Goal: Task Accomplishment & Management: Complete application form

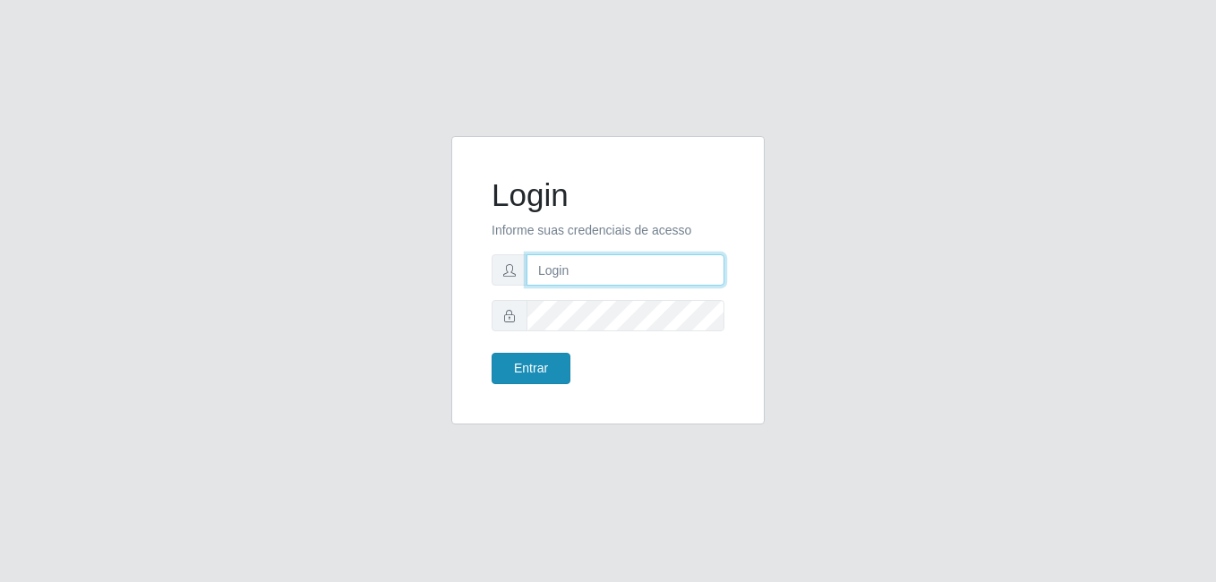
type input "honorato@cruzdasarmas"
click at [519, 374] on button "Entrar" at bounding box center [531, 368] width 79 height 31
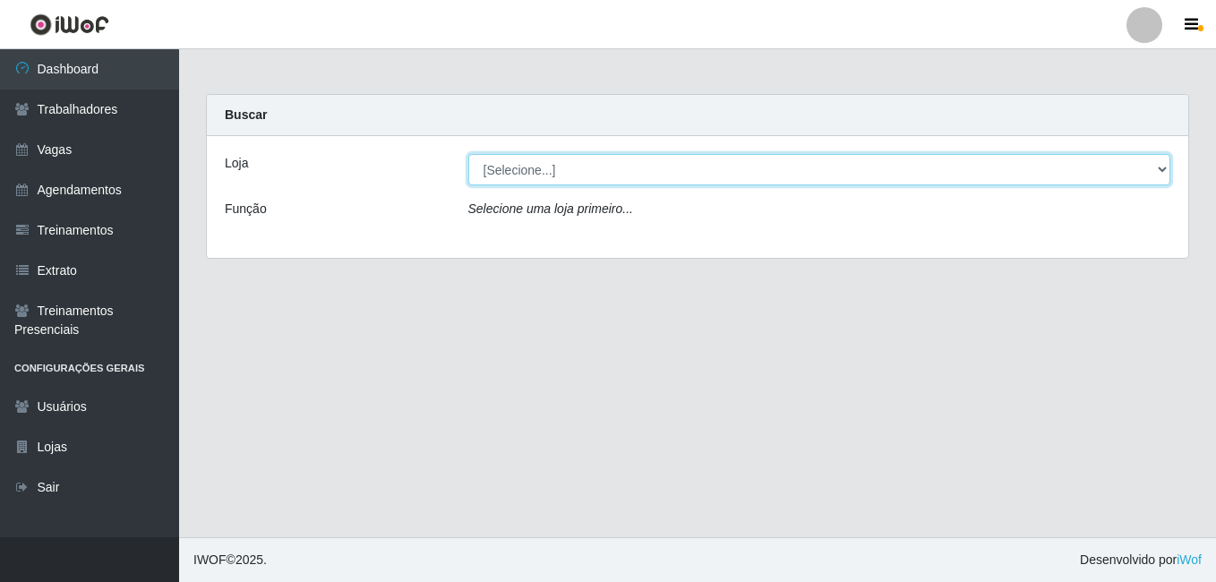
click at [507, 170] on select "[Selecione...] Bemais Supermercados - Cruz das Armas" at bounding box center [819, 169] width 703 height 31
select select "412"
click at [468, 154] on select "[Selecione...] Bemais Supermercados - Cruz das Armas" at bounding box center [819, 169] width 703 height 31
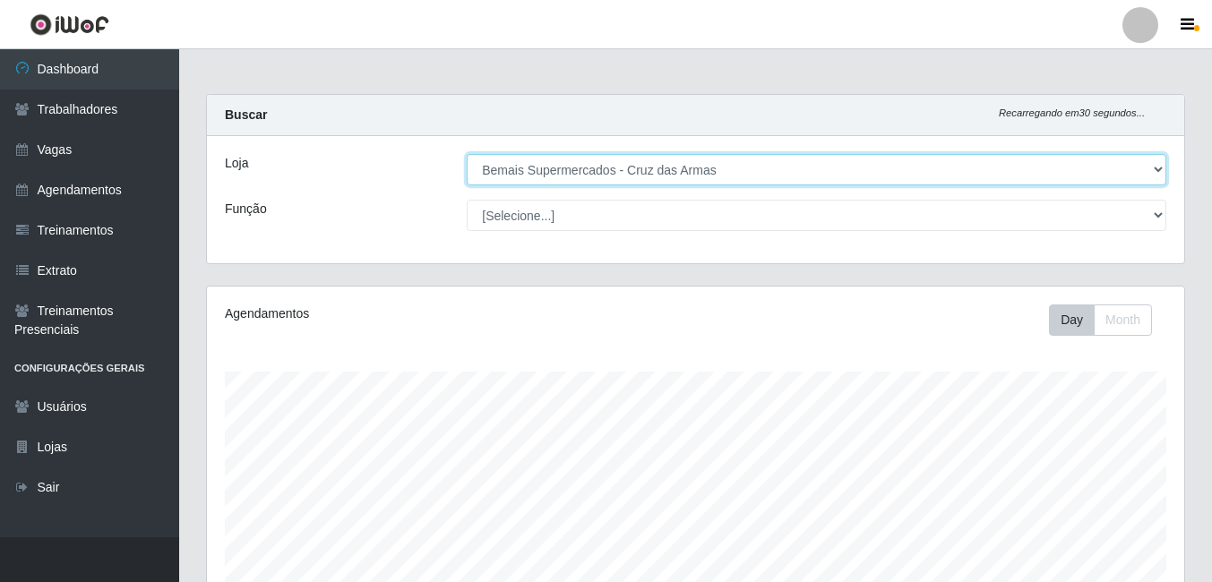
scroll to position [372, 977]
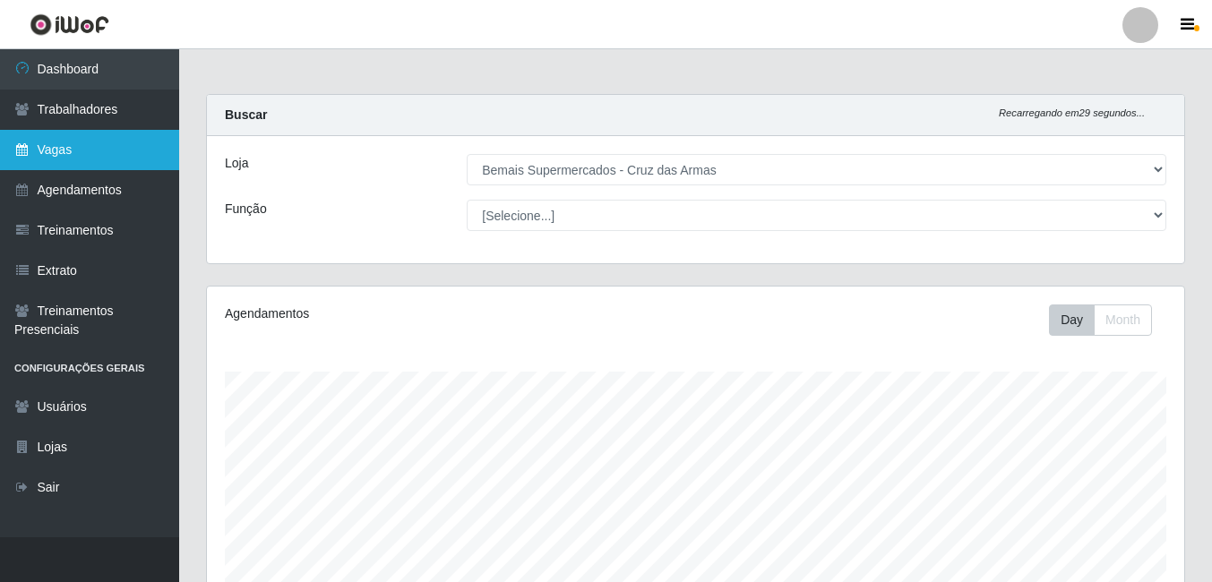
click at [77, 146] on link "Vagas" at bounding box center [89, 150] width 179 height 40
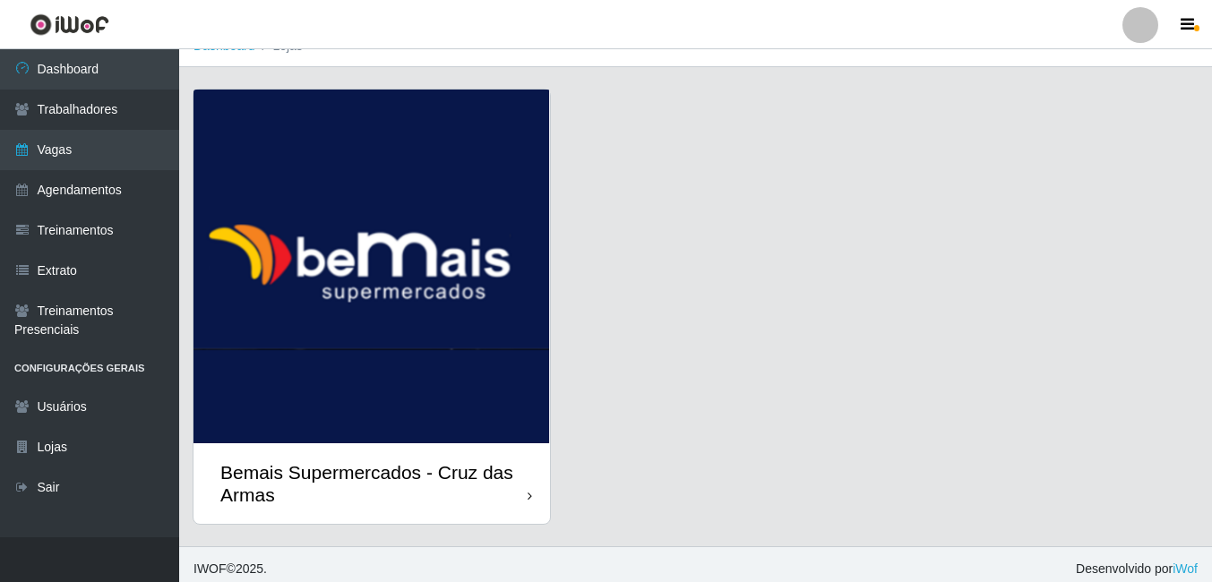
scroll to position [32, 0]
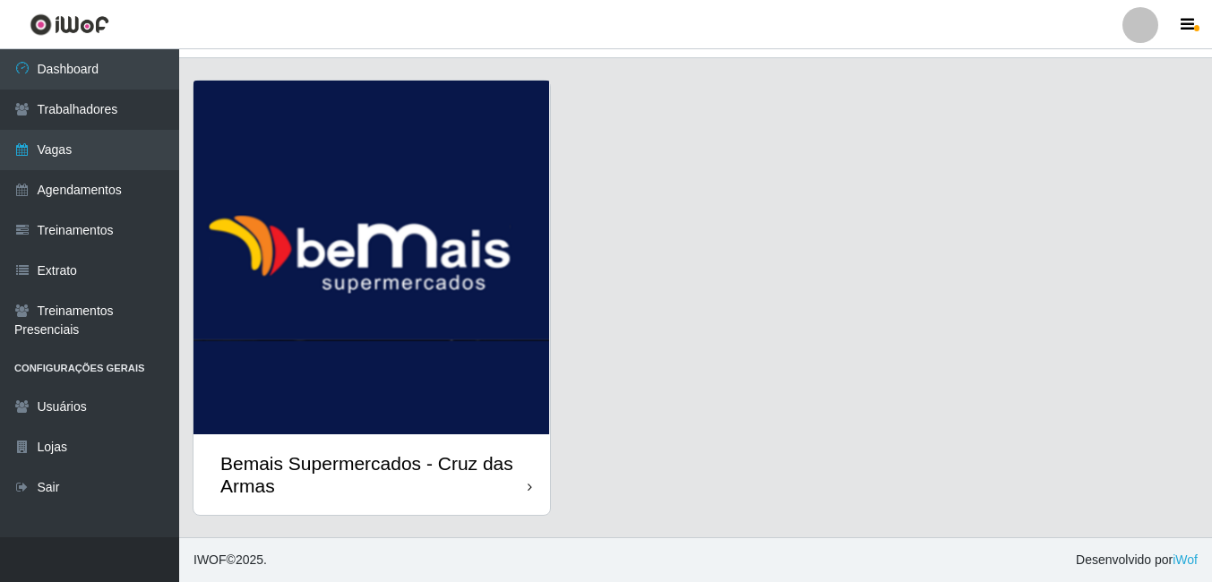
click at [378, 305] on img at bounding box center [371, 258] width 356 height 354
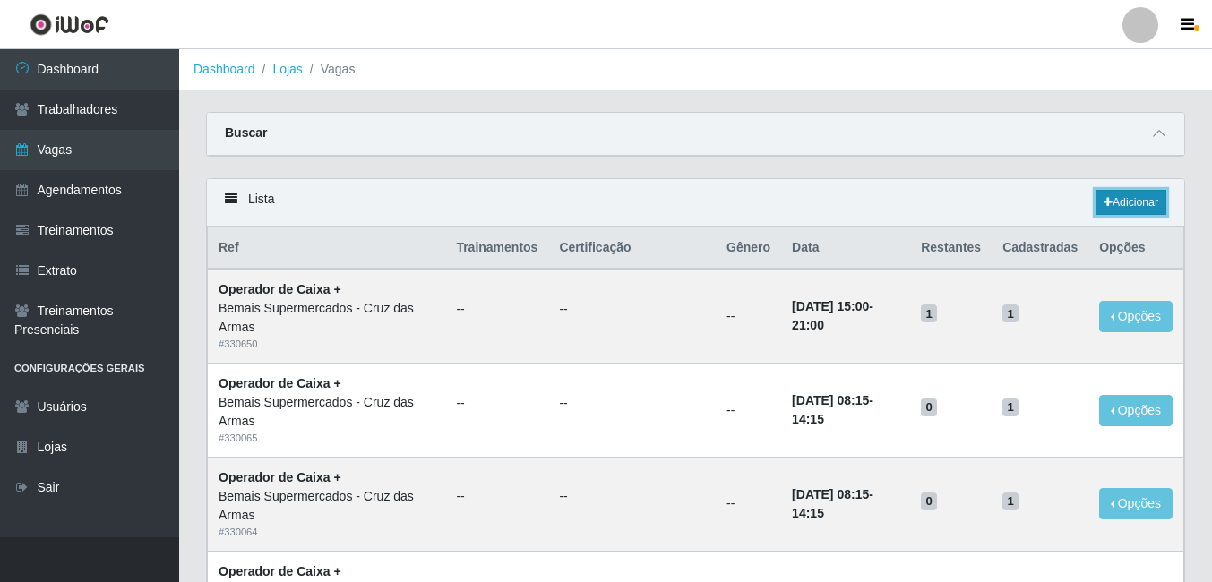
click at [1118, 202] on link "Adicionar" at bounding box center [1130, 202] width 71 height 25
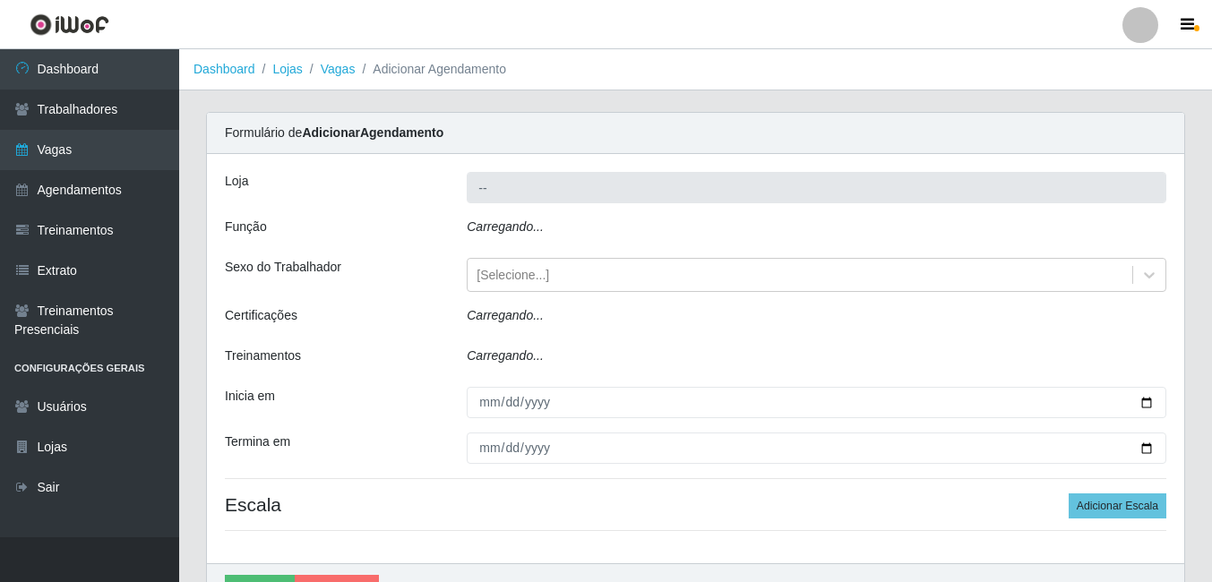
type input "Bemais Supermercados - Cruz das Armas"
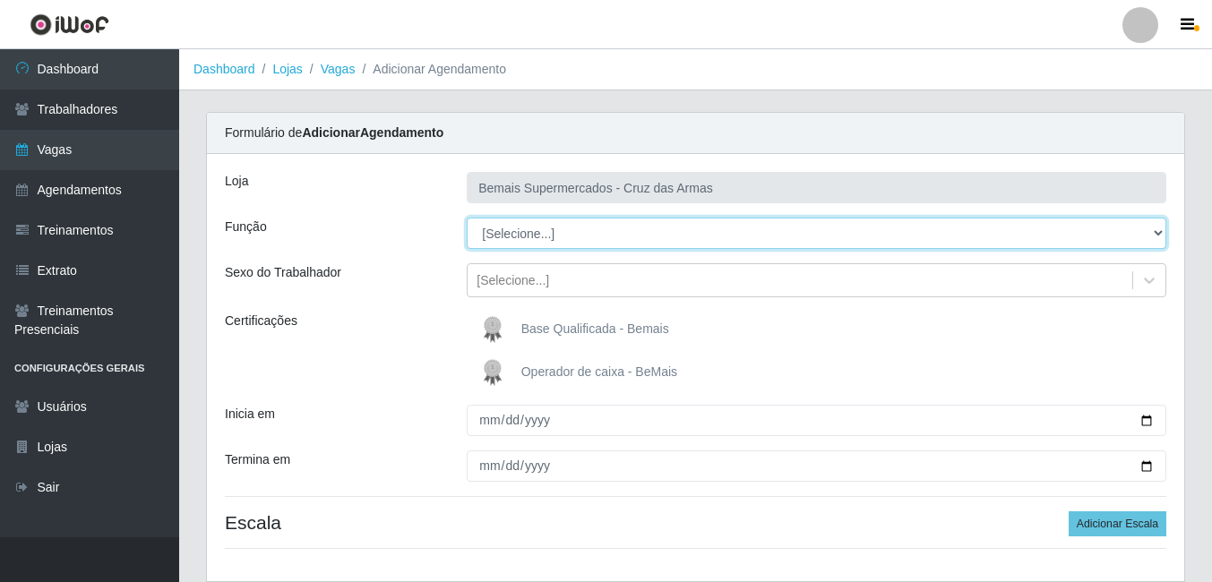
click at [519, 228] on select "[Selecione...] ASG ASG + ASG ++ Auxiliar de Estacionamento Auxiliar de Estacion…" at bounding box center [816, 233] width 699 height 31
select select "22"
click at [467, 218] on select "[Selecione...] ASG ASG + ASG ++ Auxiliar de Estacionamento Auxiliar de Estacion…" at bounding box center [816, 233] width 699 height 31
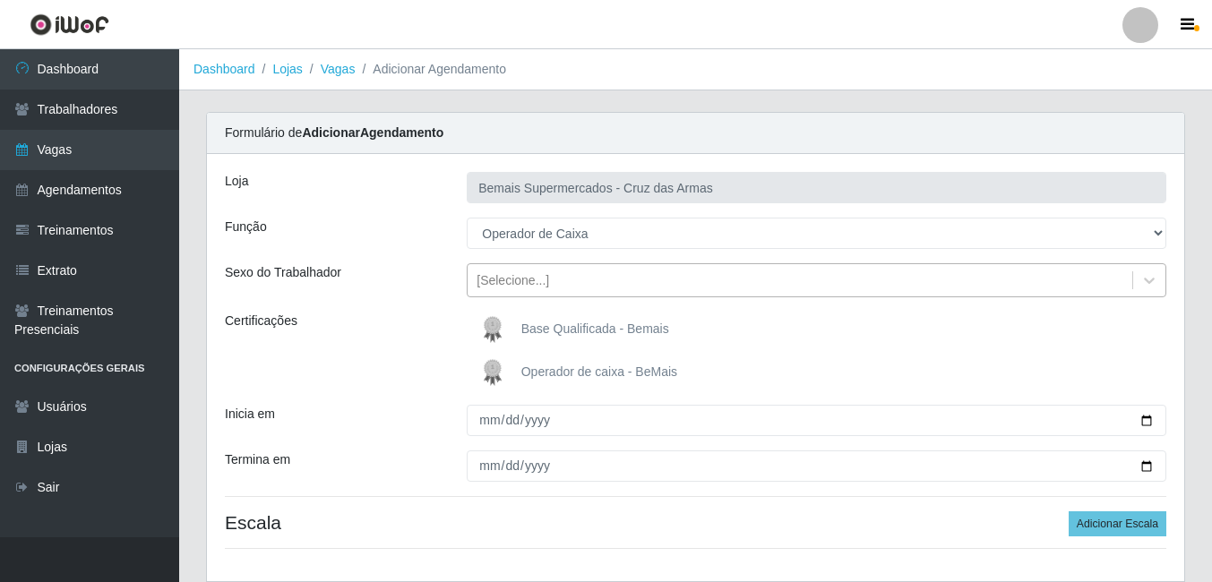
click at [508, 281] on div "[Selecione...]" at bounding box center [512, 280] width 73 height 19
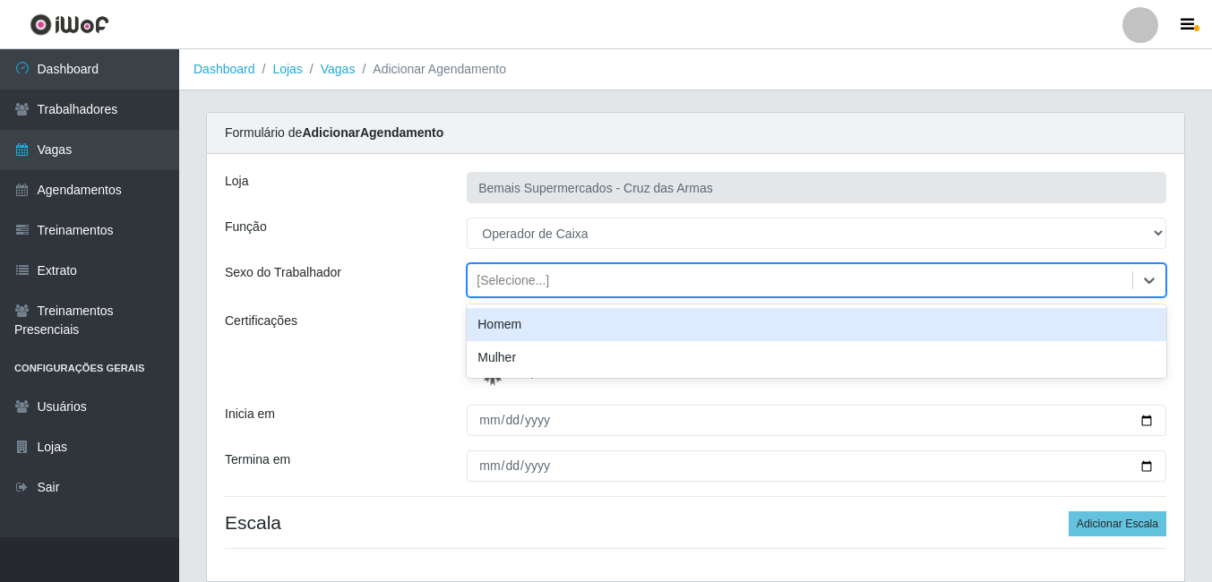
click at [417, 338] on div "Certificações" at bounding box center [332, 351] width 242 height 79
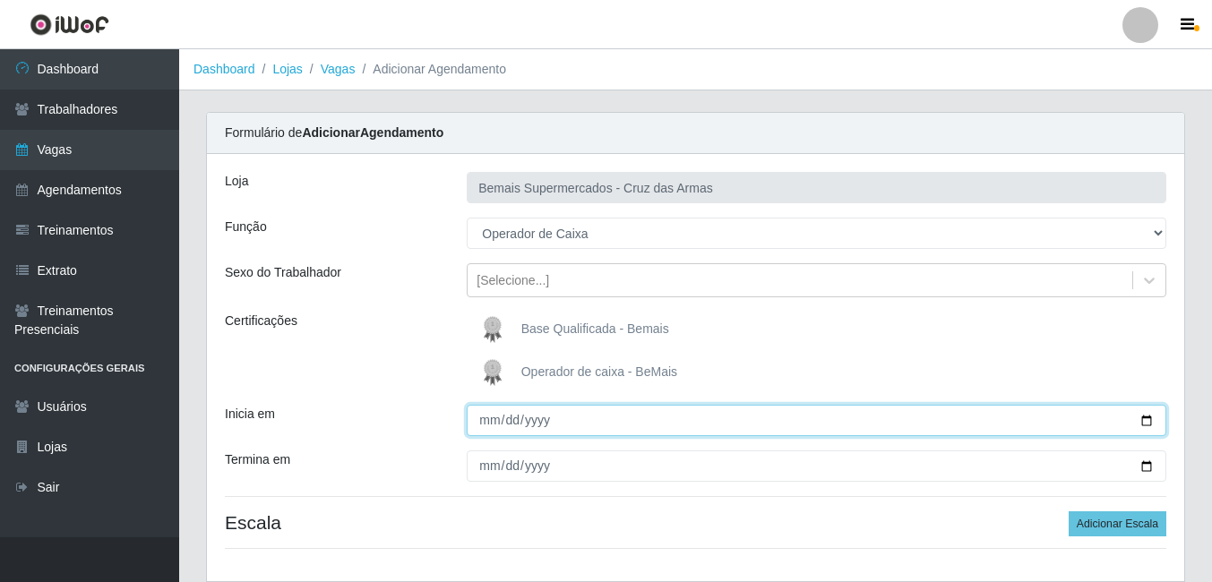
click at [504, 426] on input "Inicia em" at bounding box center [816, 420] width 699 height 31
click at [1146, 425] on input "Inicia em" at bounding box center [816, 420] width 699 height 31
type input "[DATE]"
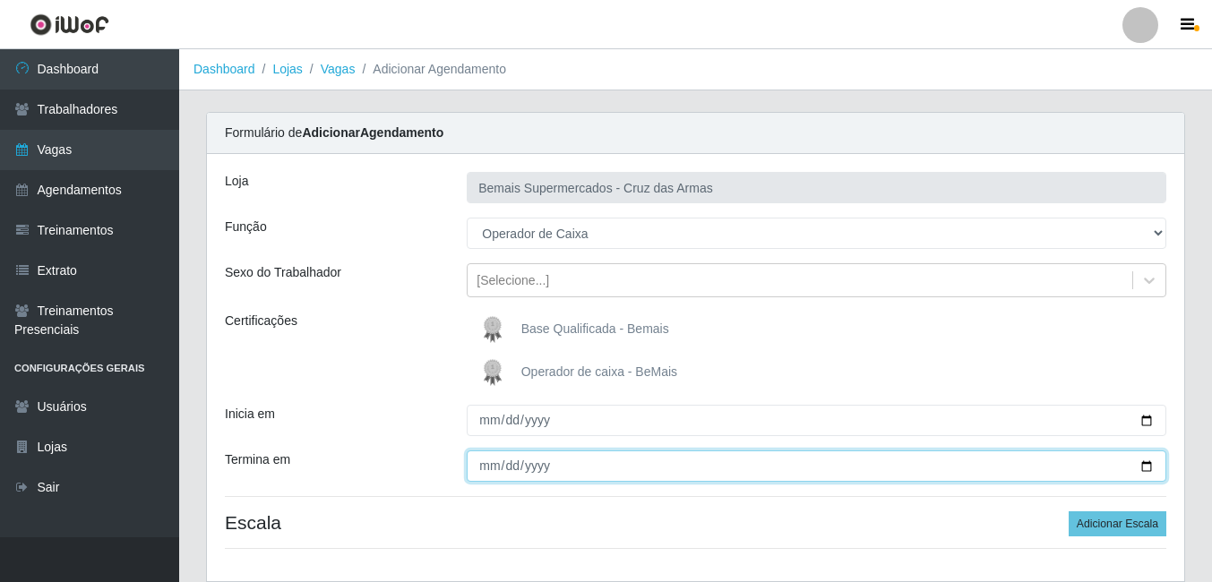
click at [1147, 470] on input "Termina em" at bounding box center [816, 465] width 699 height 31
type input "[DATE]"
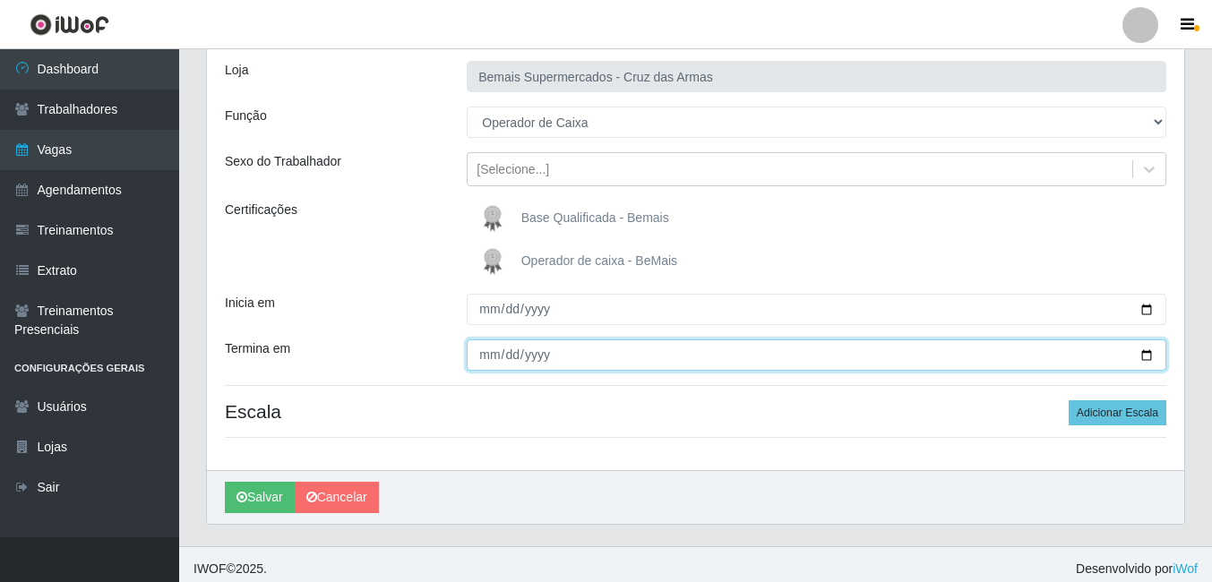
scroll to position [120, 0]
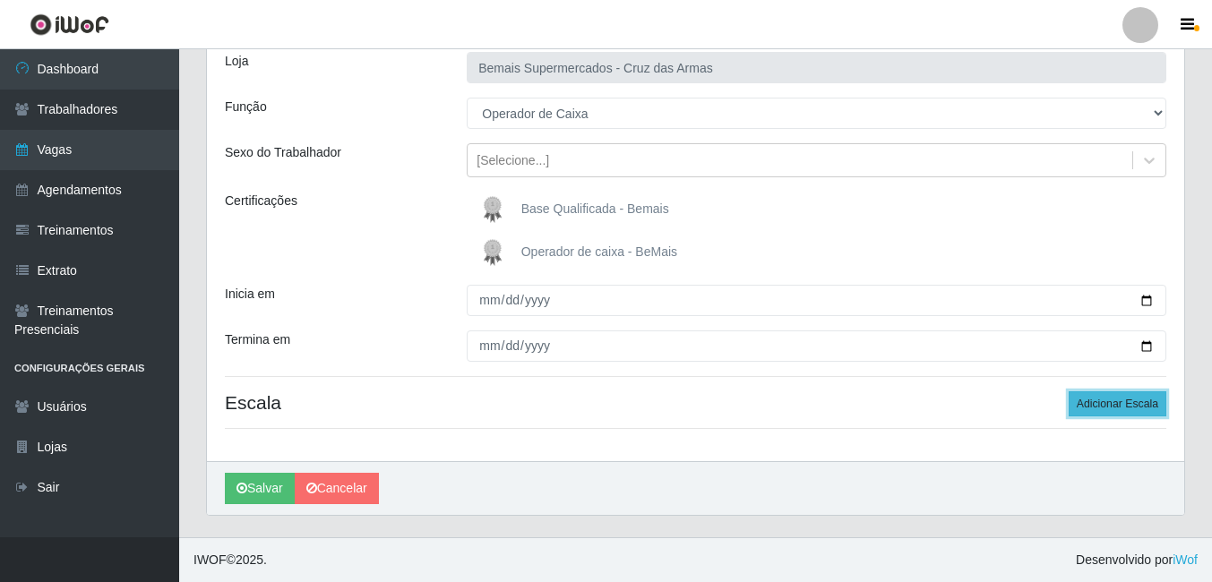
click at [1102, 409] on button "Adicionar Escala" at bounding box center [1117, 403] width 98 height 25
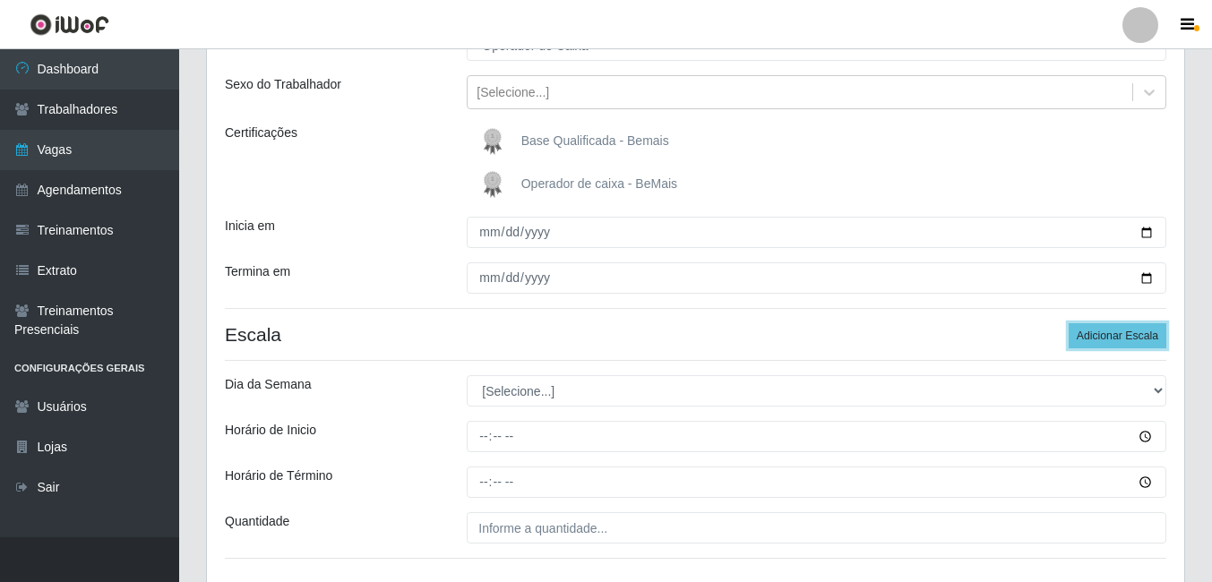
scroll to position [299, 0]
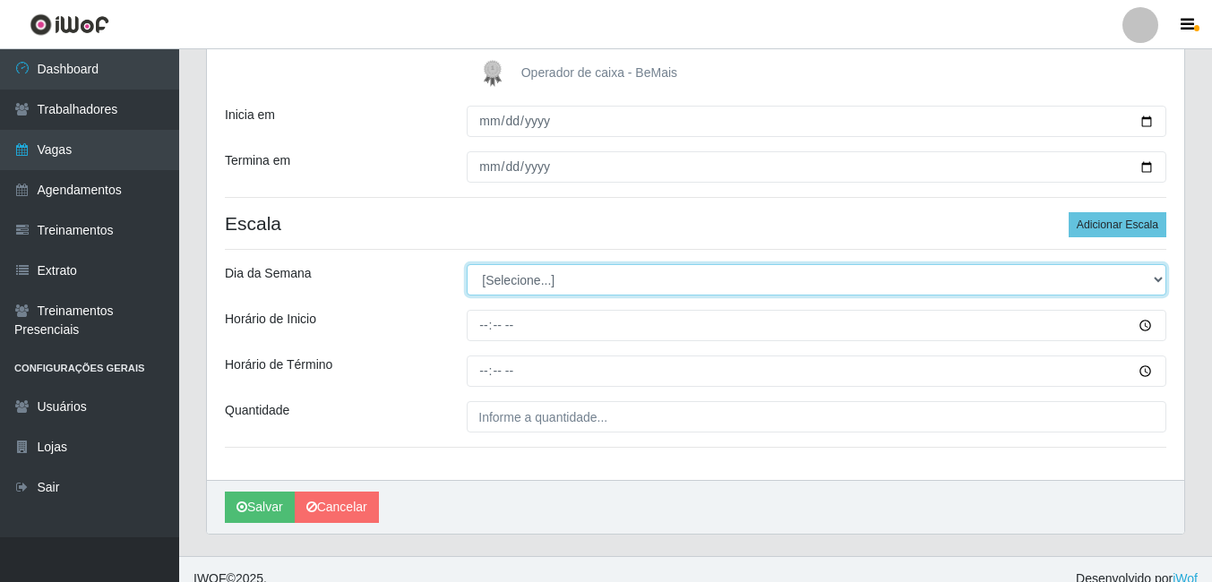
click at [498, 281] on select "[Selecione...] Segunda Terça Quarta Quinta Sexta Sábado Domingo" at bounding box center [816, 279] width 699 height 31
select select "2"
click at [467, 264] on select "[Selecione...] Segunda Terça Quarta Quinta Sexta Sábado Domingo" at bounding box center [816, 279] width 699 height 31
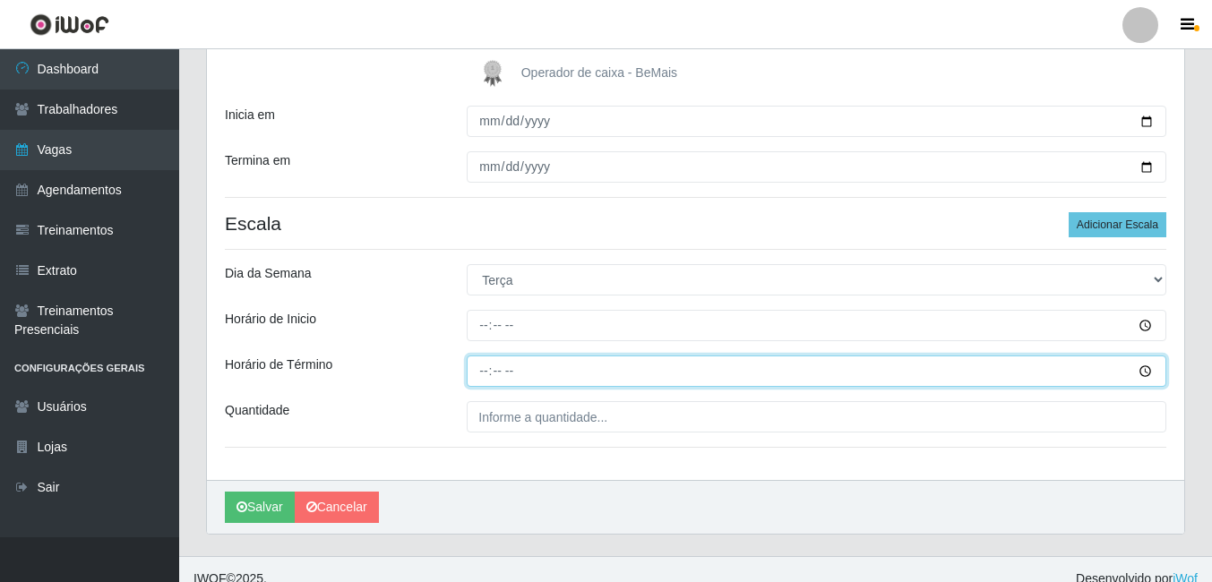
click at [523, 361] on input "Horário de Término" at bounding box center [816, 371] width 699 height 31
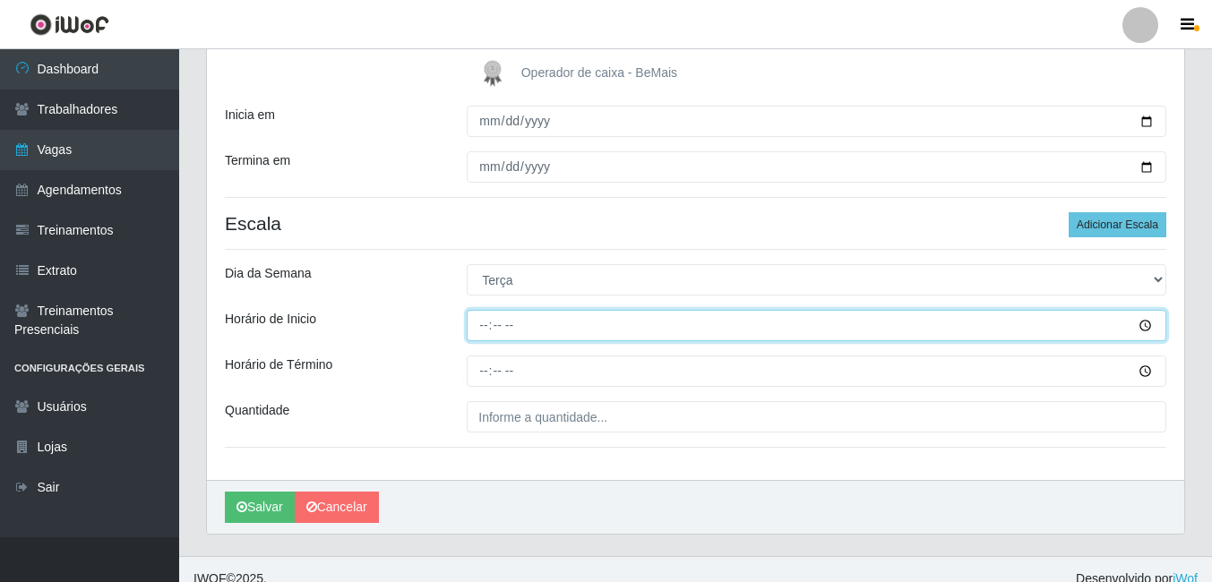
click at [479, 323] on input "Horário de Inicio" at bounding box center [816, 325] width 699 height 31
click at [1145, 323] on input "Horário de Inicio" at bounding box center [816, 325] width 699 height 31
click at [506, 324] on input "14:55" at bounding box center [816, 325] width 699 height 31
type input "14:00"
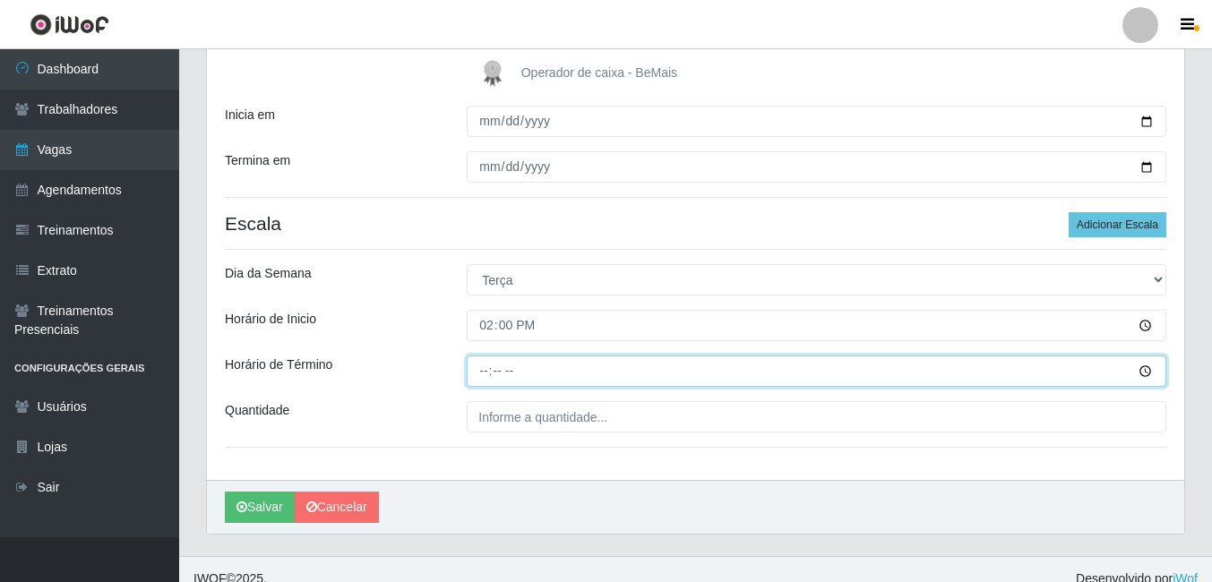
click at [1140, 370] on input "Horário de Término" at bounding box center [816, 371] width 699 height 31
click at [500, 363] on input "20:55" at bounding box center [816, 371] width 699 height 31
type input "20:00"
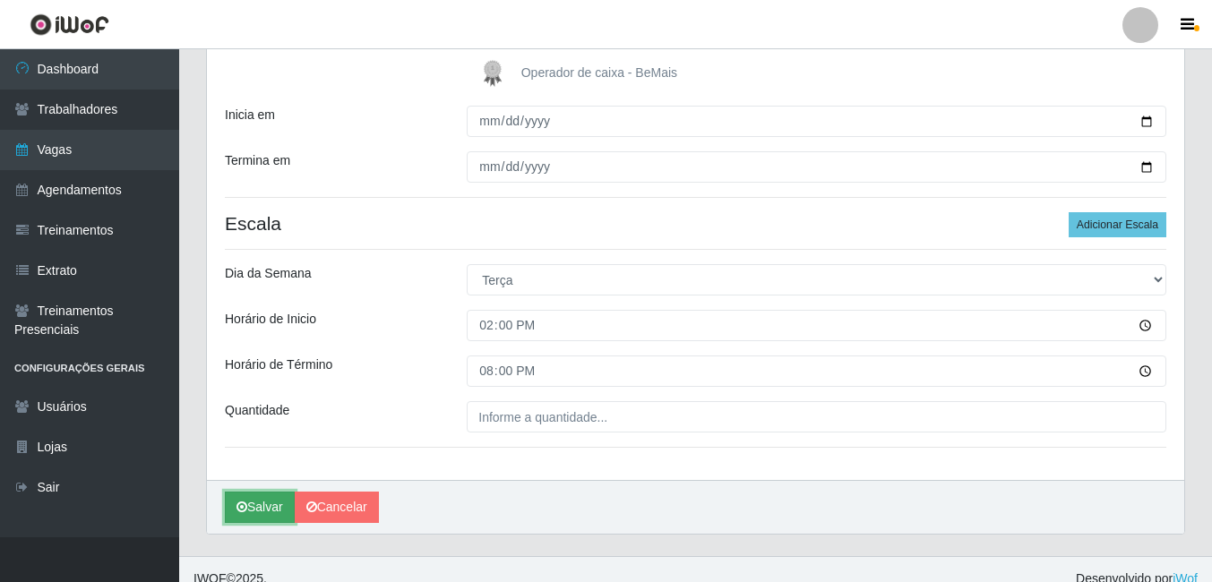
click at [259, 509] on button "Salvar" at bounding box center [260, 507] width 70 height 31
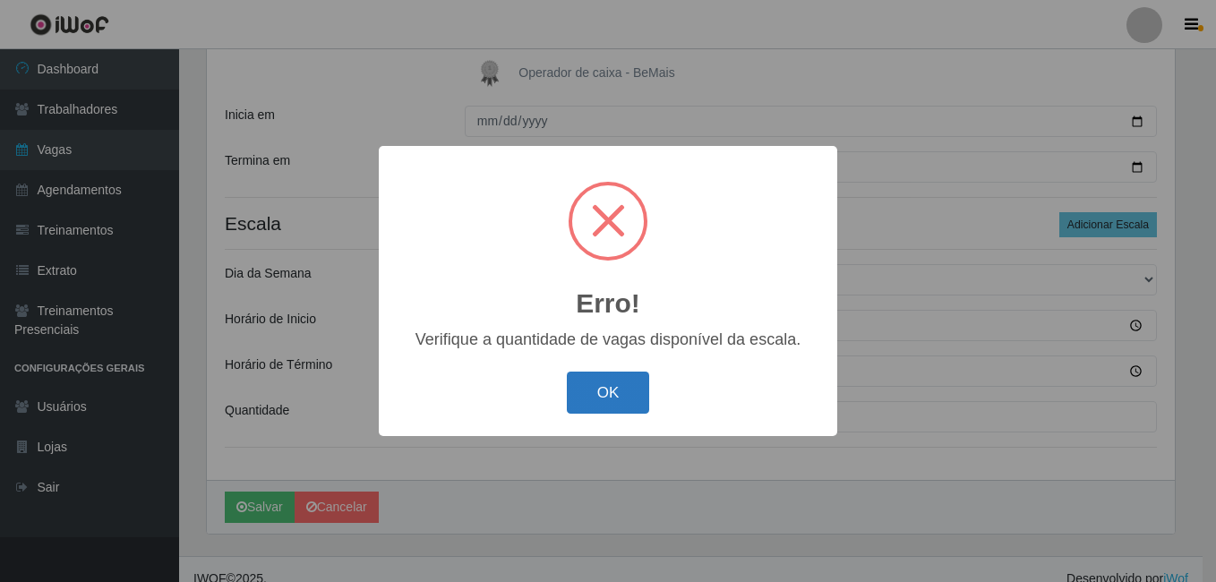
click at [598, 398] on button "OK" at bounding box center [608, 393] width 83 height 42
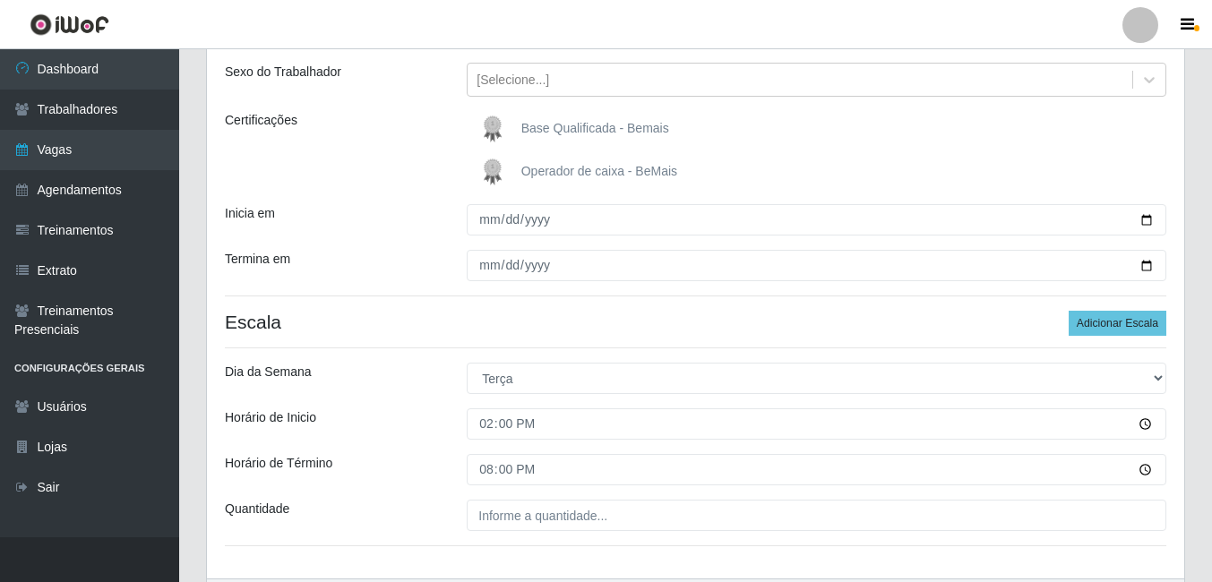
scroll to position [318, 0]
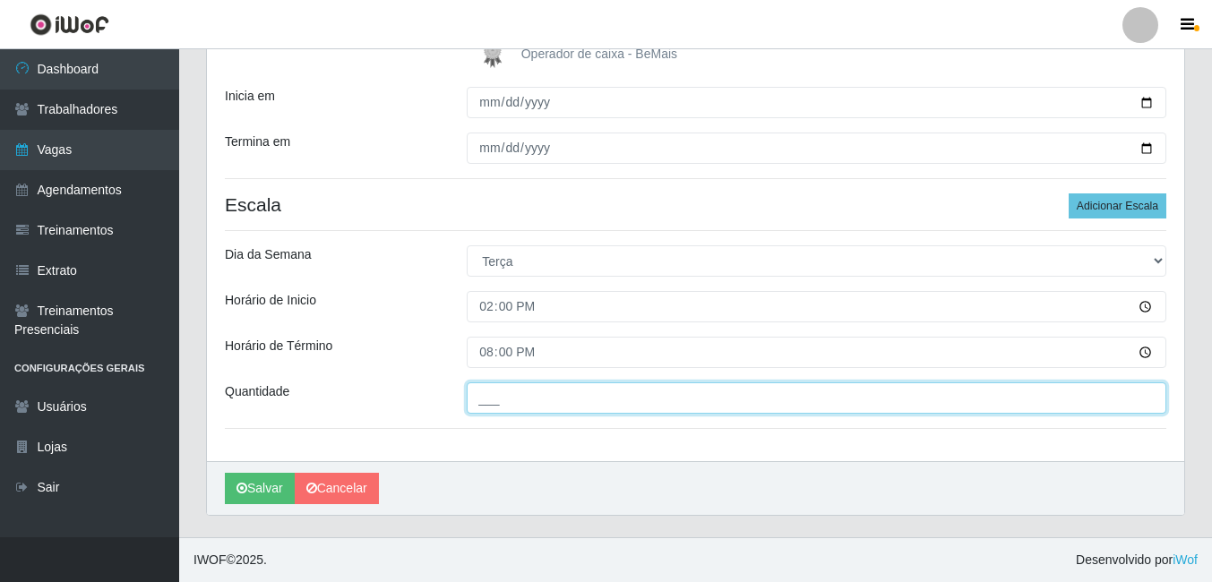
click at [509, 395] on input "___" at bounding box center [816, 397] width 699 height 31
type input "1__"
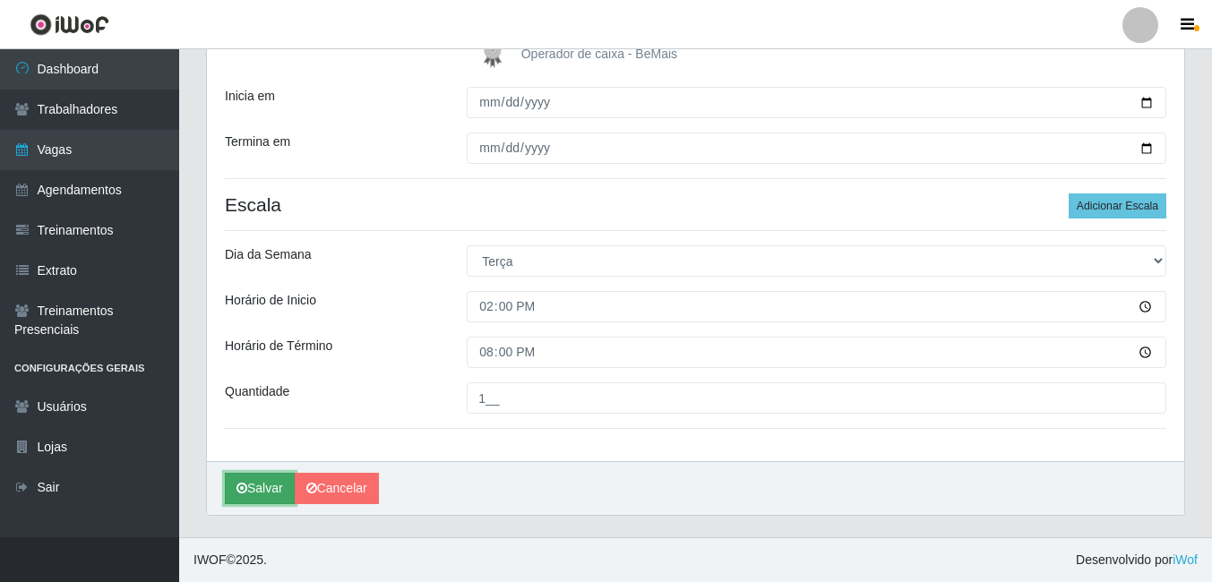
click at [251, 486] on button "Salvar" at bounding box center [260, 488] width 70 height 31
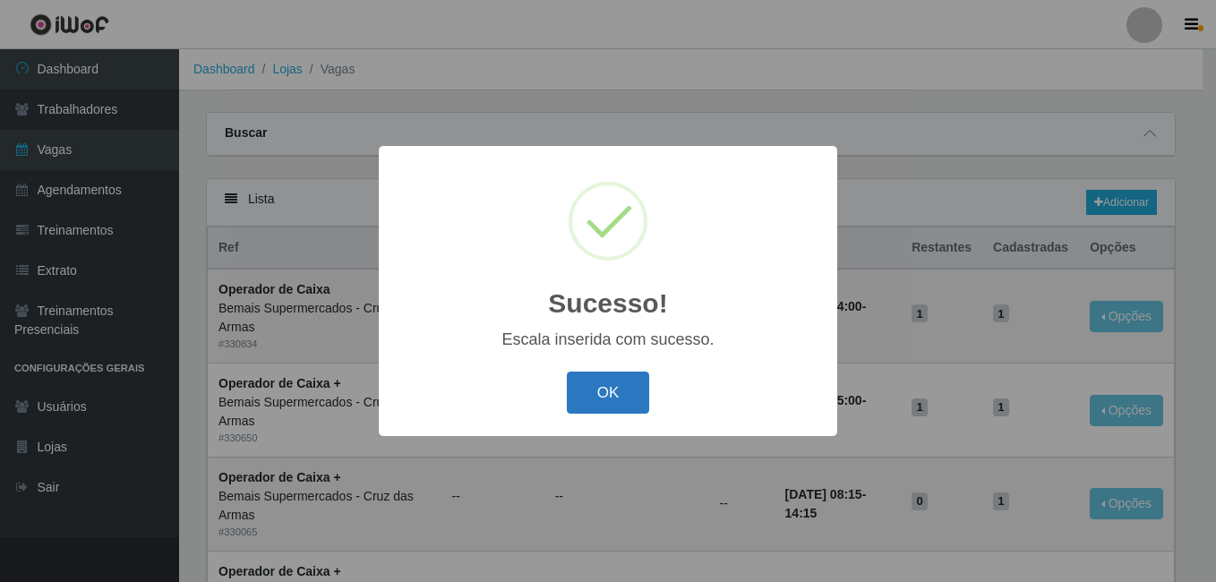
click at [616, 394] on button "OK" at bounding box center [608, 393] width 83 height 42
